Goal: Entertainment & Leisure: Browse casually

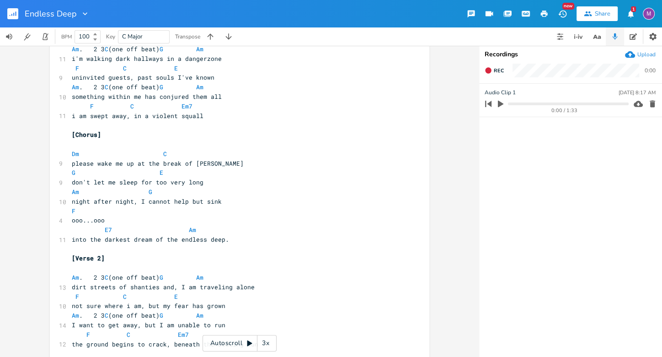
scroll to position [170, 0]
